Goal: Check status

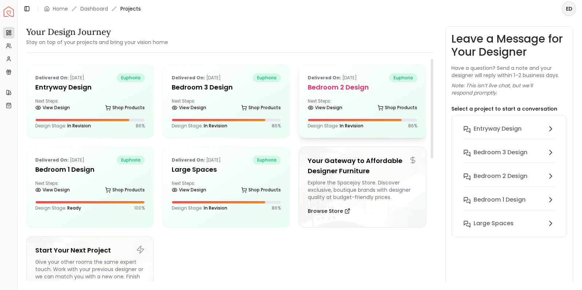
click at [351, 126] on span "In Revision" at bounding box center [352, 126] width 24 height 6
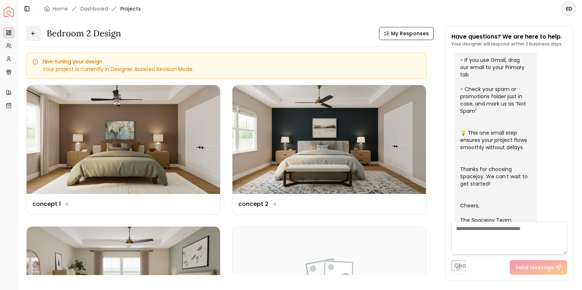
click at [36, 32] on button at bounding box center [33, 33] width 15 height 15
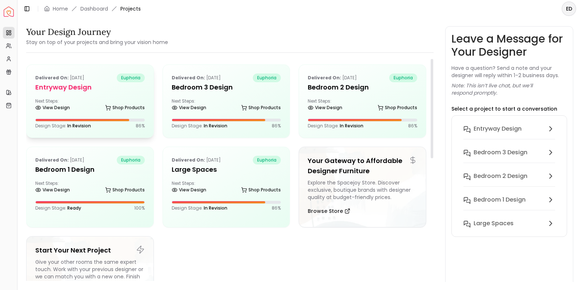
click at [79, 127] on span "In Revision" at bounding box center [79, 126] width 24 height 6
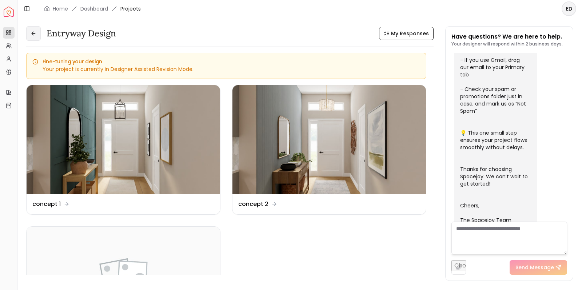
click at [35, 33] on icon at bounding box center [34, 34] width 6 height 6
